Goal: Transaction & Acquisition: Purchase product/service

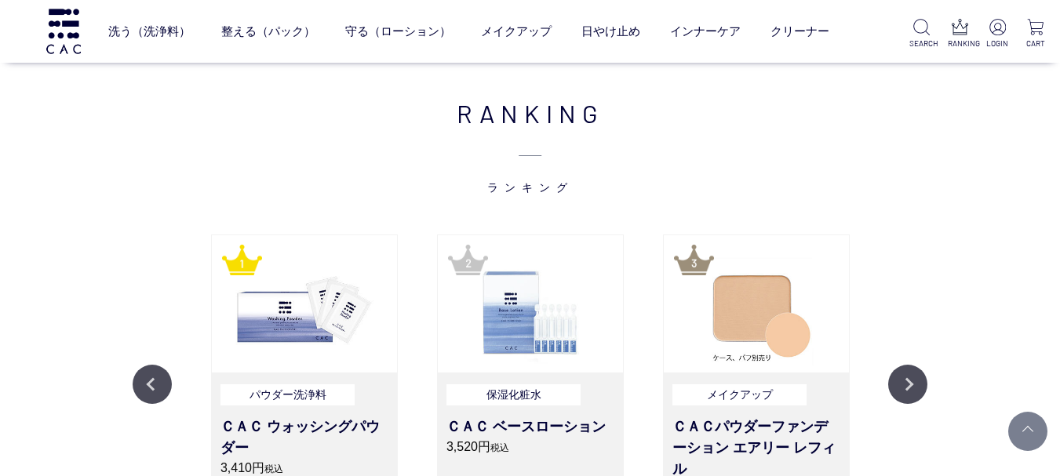
scroll to position [1648, 0]
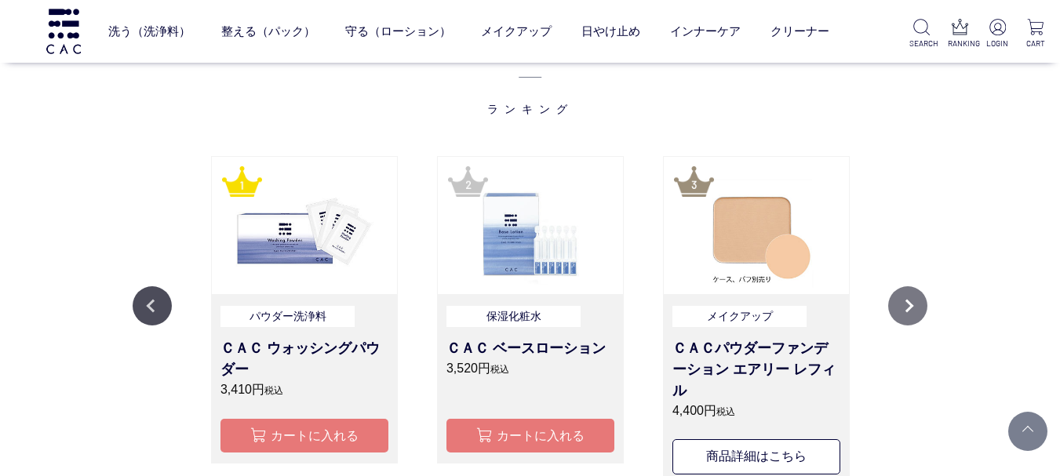
click at [913, 300] on button "Next" at bounding box center [907, 305] width 39 height 39
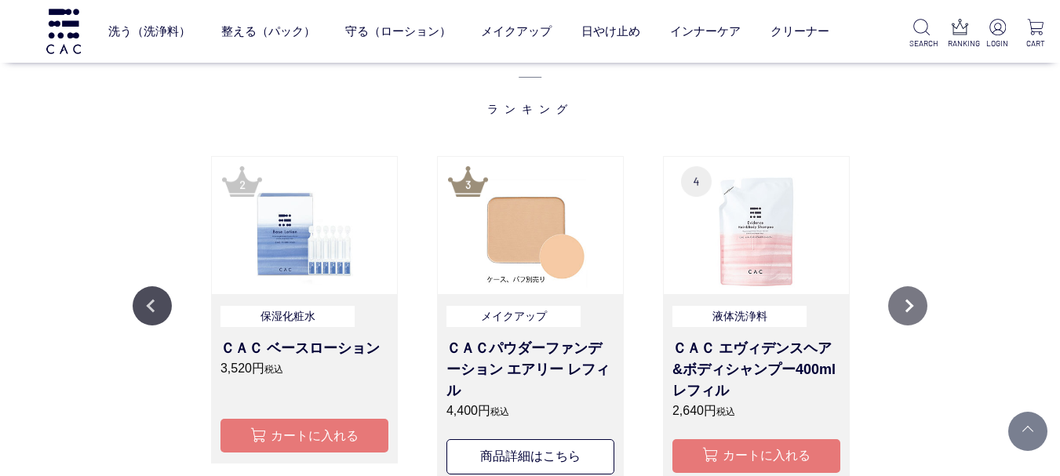
click at [920, 297] on button "Next" at bounding box center [907, 305] width 39 height 39
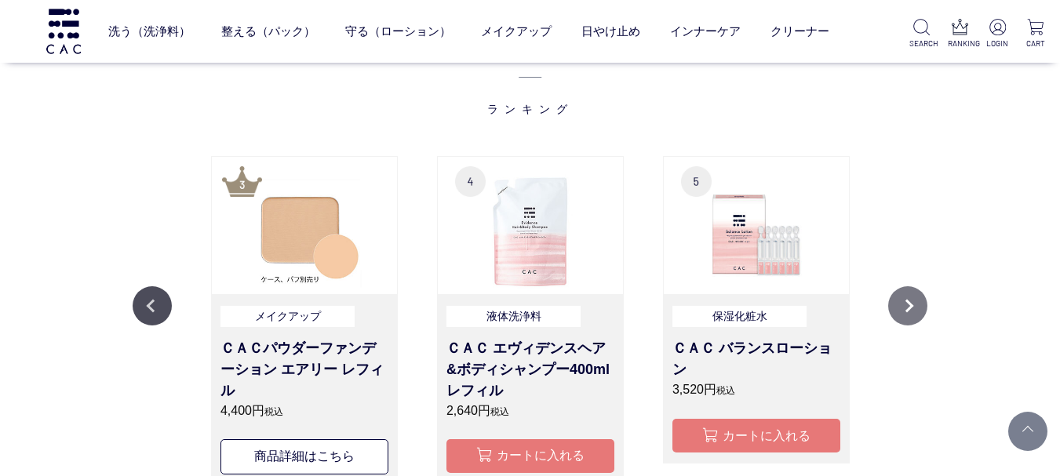
click at [920, 295] on button "Next" at bounding box center [907, 305] width 39 height 39
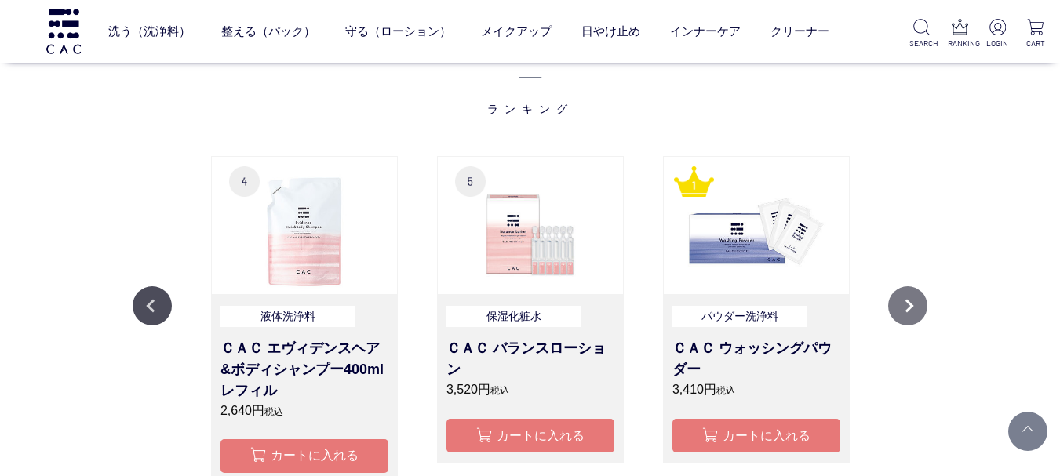
click at [921, 294] on button "Next" at bounding box center [907, 305] width 39 height 39
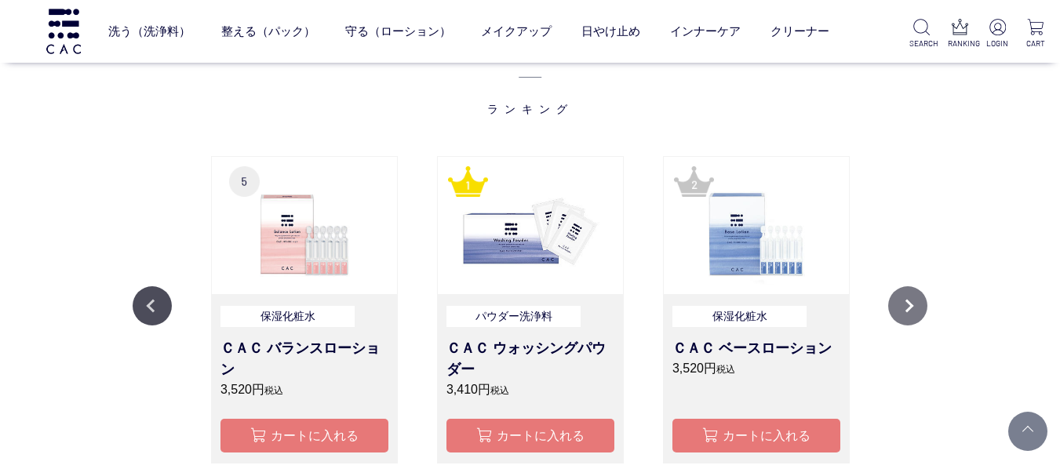
click at [921, 294] on button "Next" at bounding box center [907, 305] width 39 height 39
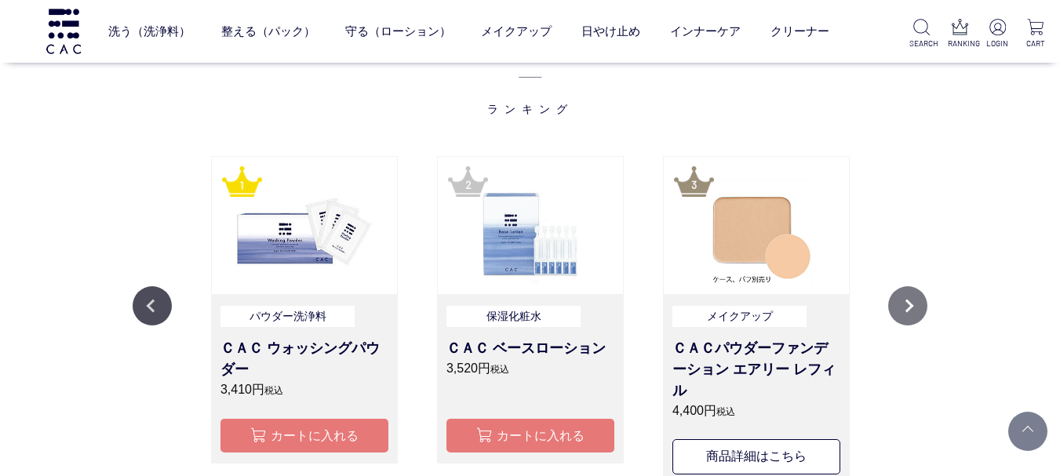
click at [922, 294] on button "Next" at bounding box center [907, 305] width 39 height 39
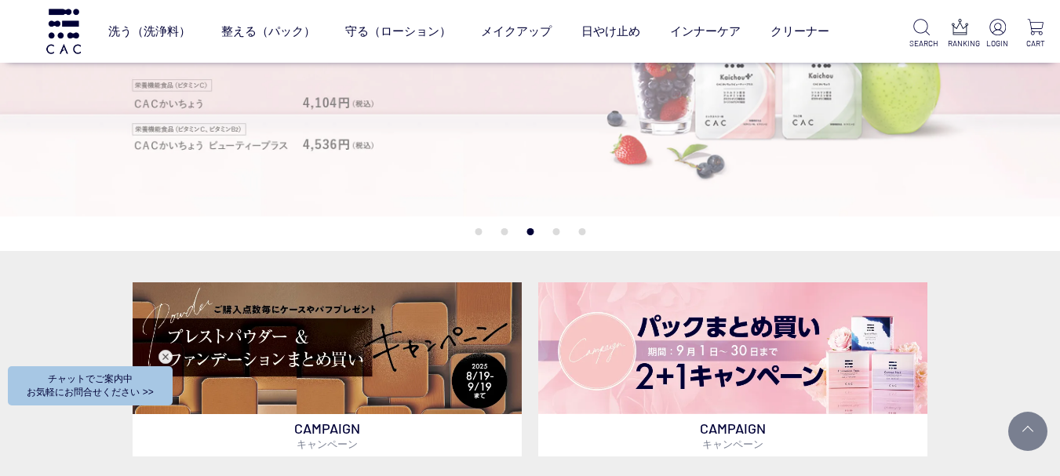
scroll to position [392, 0]
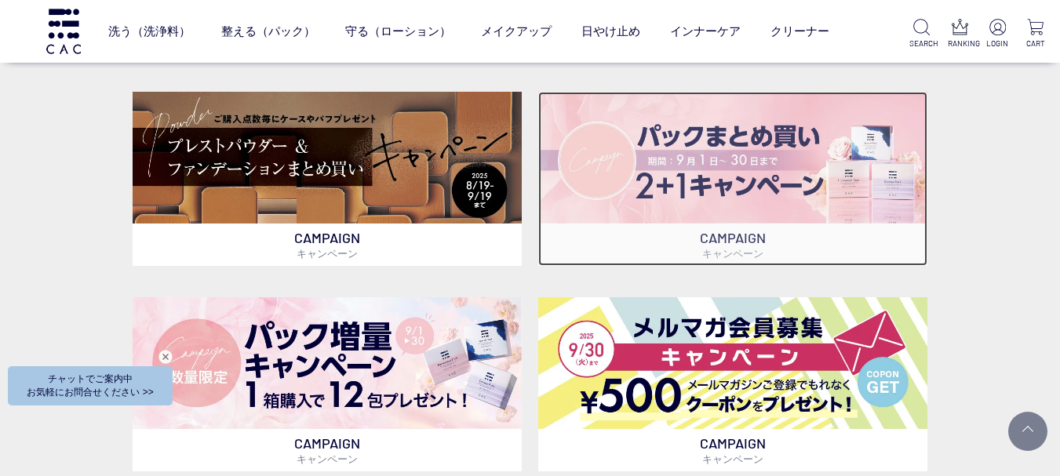
click at [683, 174] on img at bounding box center [733, 158] width 390 height 132
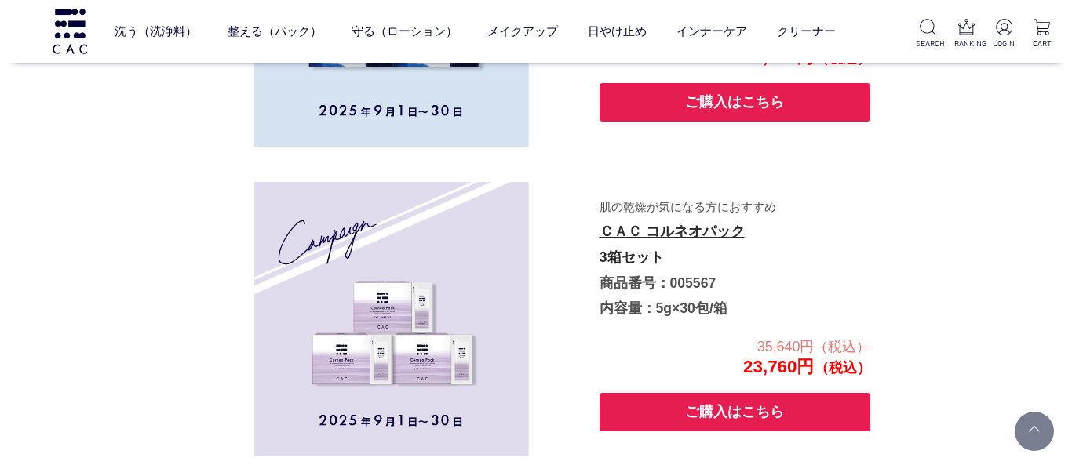
scroll to position [2395, 0]
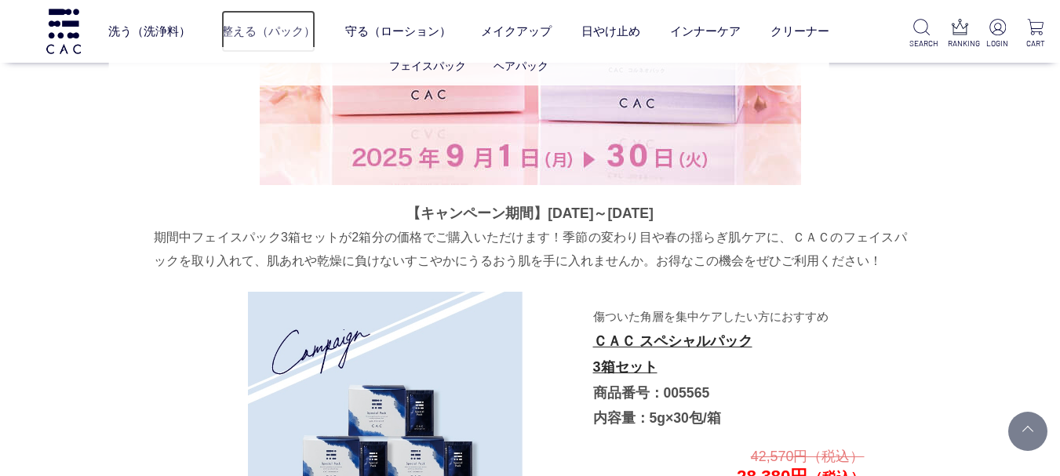
click at [258, 25] on link "整える（パック）" at bounding box center [268, 31] width 94 height 42
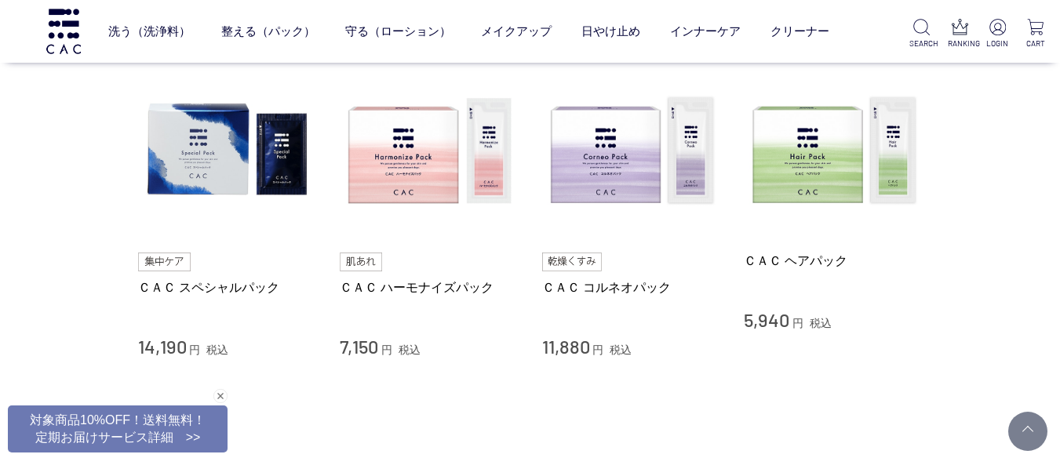
scroll to position [706, 0]
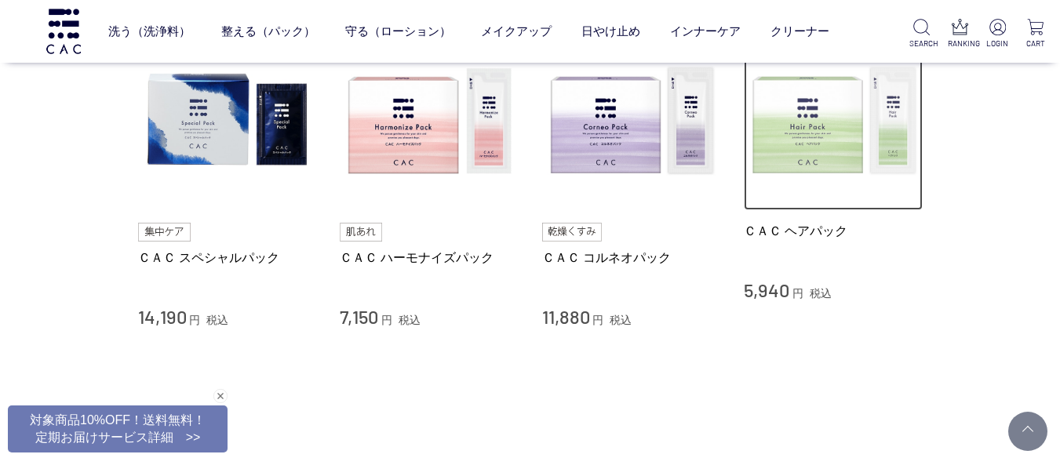
click at [825, 132] on img at bounding box center [833, 121] width 179 height 179
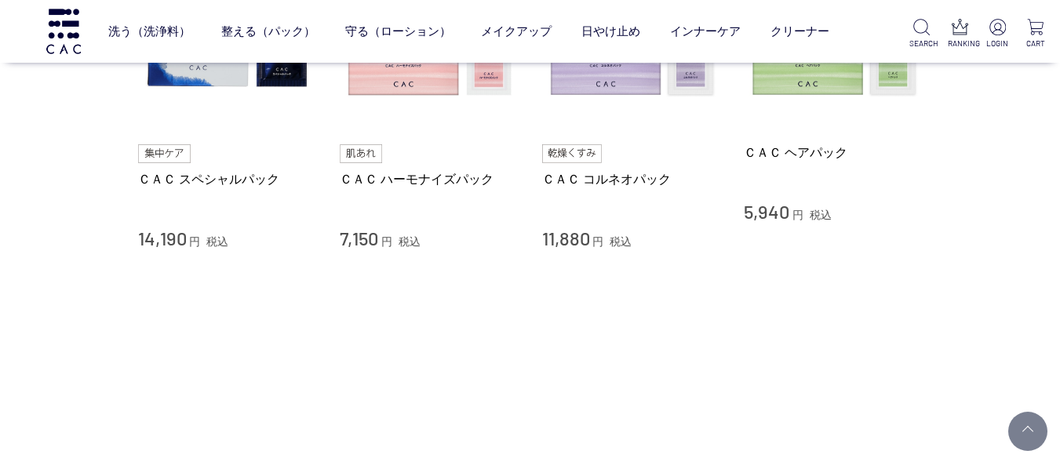
scroll to position [628, 0]
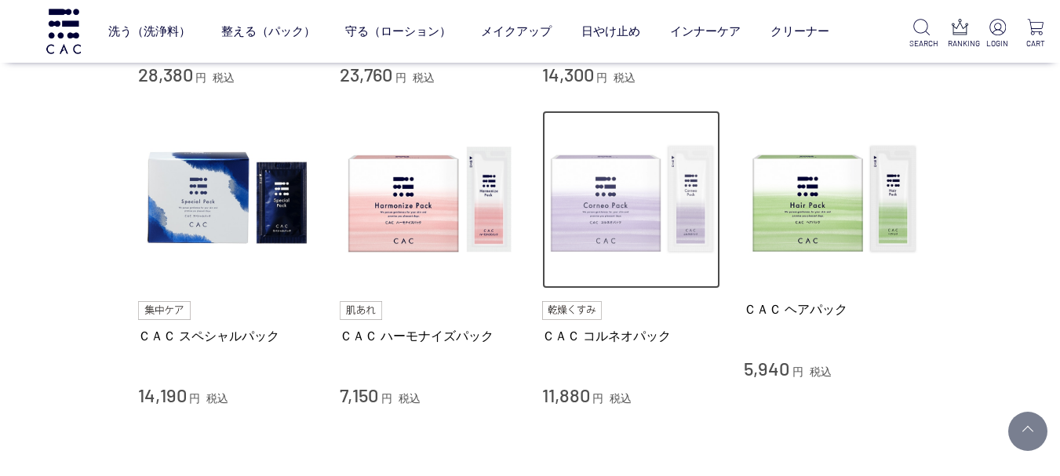
click at [645, 221] on img at bounding box center [631, 200] width 179 height 179
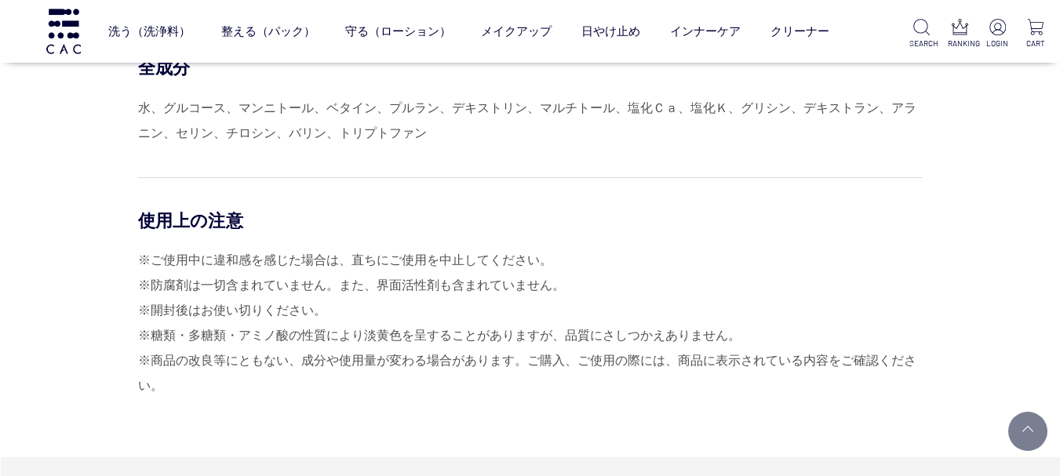
scroll to position [941, 0]
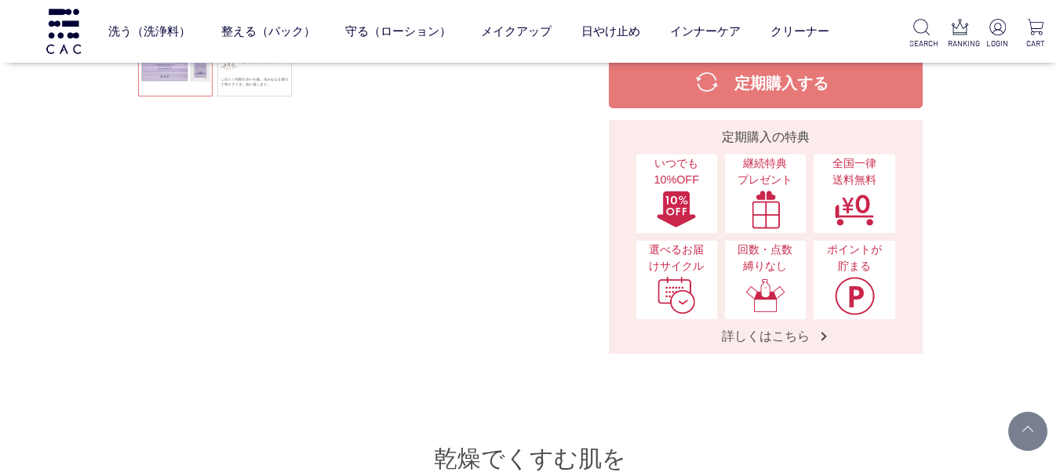
scroll to position [314, 0]
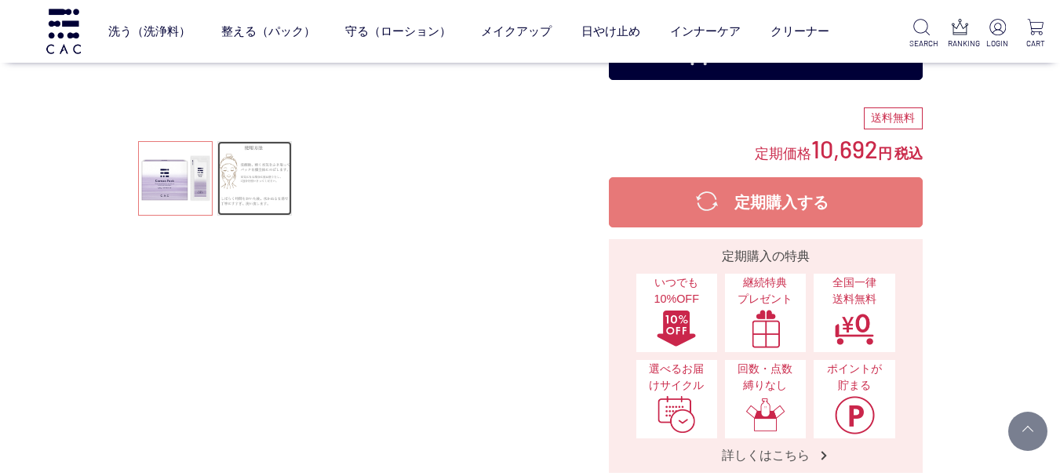
click at [280, 205] on link at bounding box center [254, 178] width 75 height 75
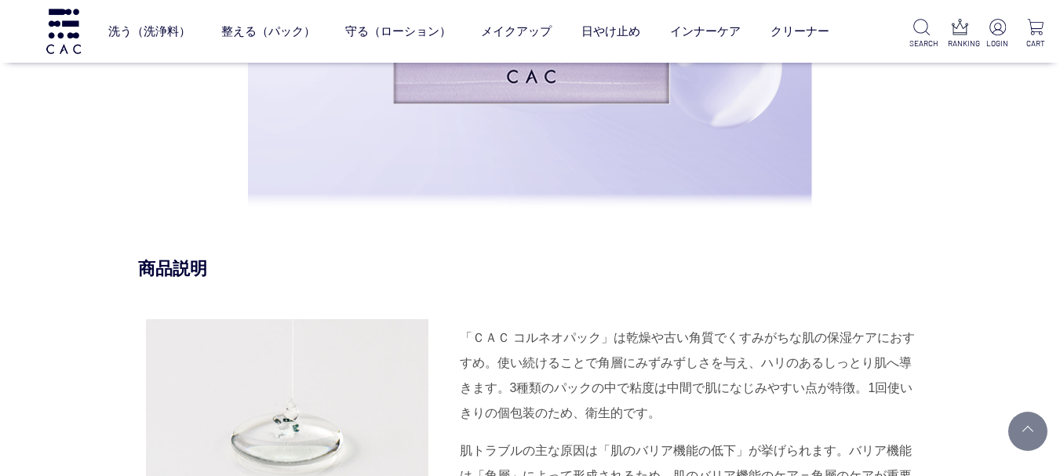
scroll to position [1334, 0]
